Goal: Understand process/instructions: Learn how to perform a task or action

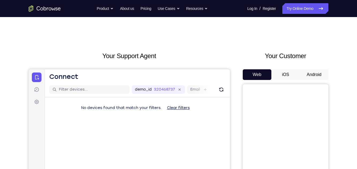
click at [315, 72] on button "Android" at bounding box center [313, 74] width 29 height 11
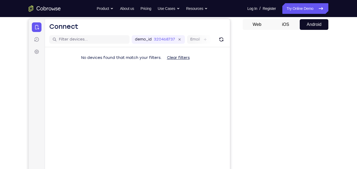
scroll to position [49, 0]
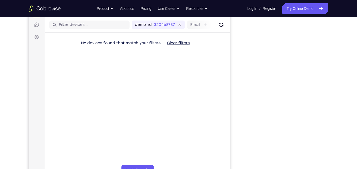
click at [335, 59] on div "Your Support Agent Your Customer Web iOS Android Next Steps We’d be happy to gi…" at bounding box center [178, 128] width 342 height 353
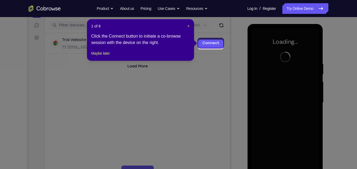
scroll to position [63, 0]
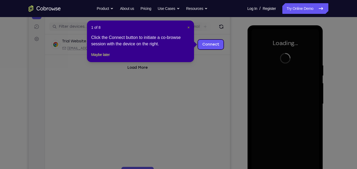
click at [189, 29] on span "×" at bounding box center [188, 27] width 2 height 4
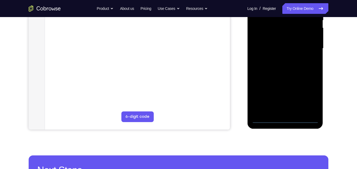
scroll to position [120, 0]
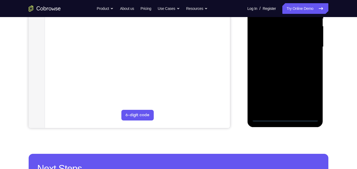
click at [283, 117] on div at bounding box center [284, 47] width 67 height 150
click at [282, 117] on div at bounding box center [284, 47] width 67 height 150
click at [308, 94] on div at bounding box center [284, 47] width 67 height 150
click at [310, 92] on div at bounding box center [284, 47] width 67 height 150
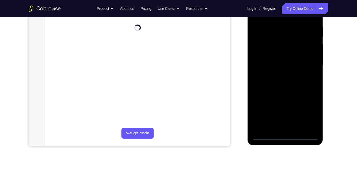
scroll to position [102, 0]
click at [307, 113] on div at bounding box center [284, 66] width 67 height 150
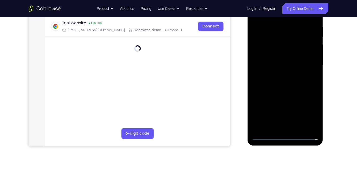
click at [310, 114] on div at bounding box center [284, 66] width 67 height 150
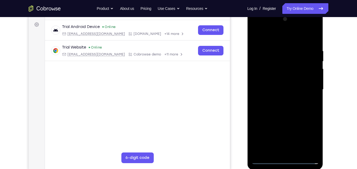
click at [277, 38] on div at bounding box center [284, 90] width 67 height 150
click at [307, 91] on div at bounding box center [284, 90] width 67 height 150
click at [279, 97] on div at bounding box center [284, 90] width 67 height 150
click at [289, 82] on div at bounding box center [284, 90] width 67 height 150
click at [280, 82] on div at bounding box center [284, 90] width 67 height 150
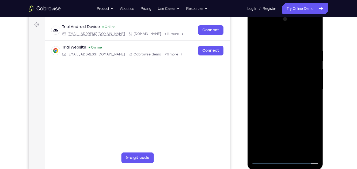
click at [285, 89] on div at bounding box center [284, 90] width 67 height 150
click at [288, 107] on div at bounding box center [284, 90] width 67 height 150
click at [293, 111] on div at bounding box center [284, 90] width 67 height 150
click at [296, 150] on div at bounding box center [284, 90] width 67 height 150
click at [287, 118] on div at bounding box center [284, 90] width 67 height 150
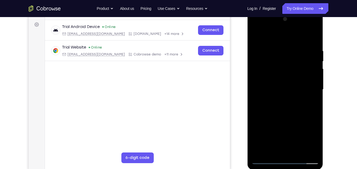
click at [299, 83] on div at bounding box center [284, 90] width 67 height 150
click at [286, 150] on div at bounding box center [284, 90] width 67 height 150
click at [313, 142] on div at bounding box center [284, 90] width 67 height 150
click at [311, 103] on div at bounding box center [284, 90] width 67 height 150
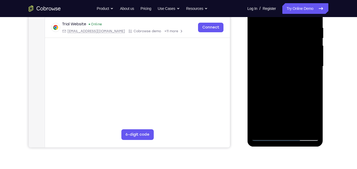
scroll to position [102, 0]
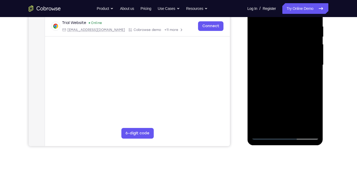
click at [310, 78] on div at bounding box center [284, 65] width 67 height 150
click at [262, 134] on div at bounding box center [284, 65] width 67 height 150
click at [263, 135] on div at bounding box center [284, 65] width 67 height 150
click at [262, 135] on div at bounding box center [284, 65] width 67 height 150
click at [263, 134] on div at bounding box center [284, 65] width 67 height 150
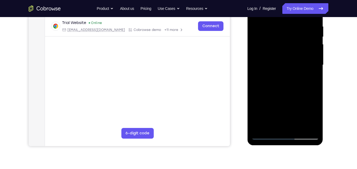
click at [264, 134] on div at bounding box center [284, 65] width 67 height 150
click at [266, 135] on div at bounding box center [284, 65] width 67 height 150
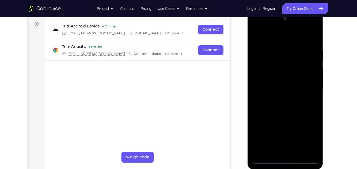
scroll to position [77, 0]
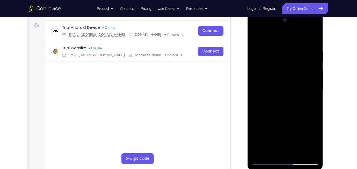
click at [276, 49] on div at bounding box center [284, 91] width 67 height 150
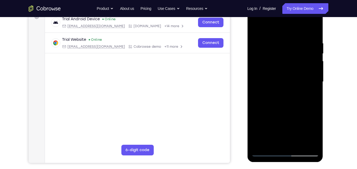
scroll to position [86, 0]
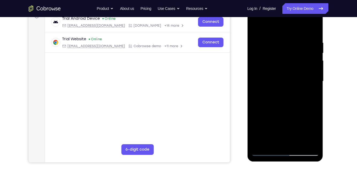
click at [312, 31] on div at bounding box center [284, 82] width 67 height 150
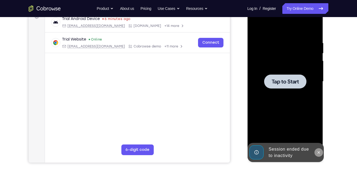
click at [318, 153] on icon at bounding box center [318, 153] width 2 height 2
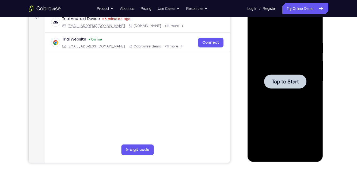
click at [303, 114] on div at bounding box center [284, 82] width 67 height 150
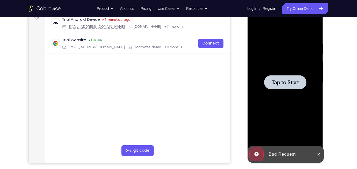
scroll to position [85, 0]
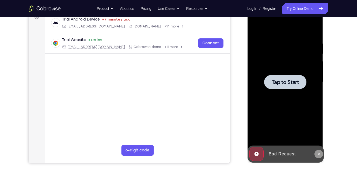
click at [320, 155] on icon at bounding box center [318, 154] width 4 height 4
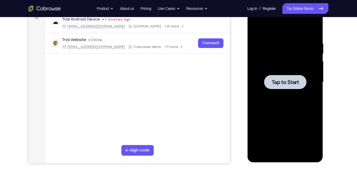
click at [308, 132] on div at bounding box center [284, 82] width 67 height 150
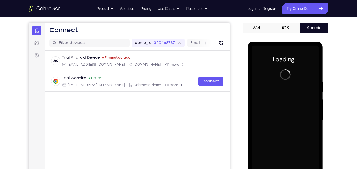
scroll to position [48, 0]
